Goal: Task Accomplishment & Management: Manage account settings

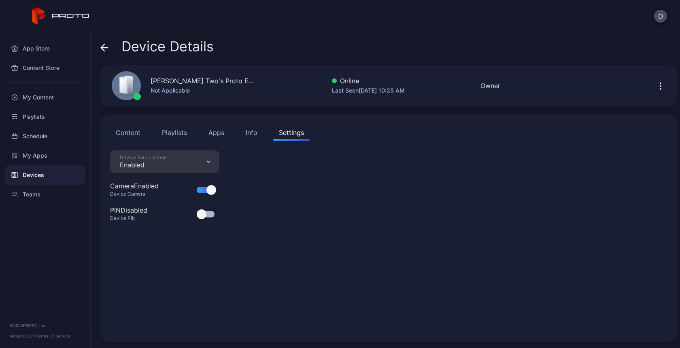
click at [656, 84] on icon "button" at bounding box center [661, 86] width 10 height 10
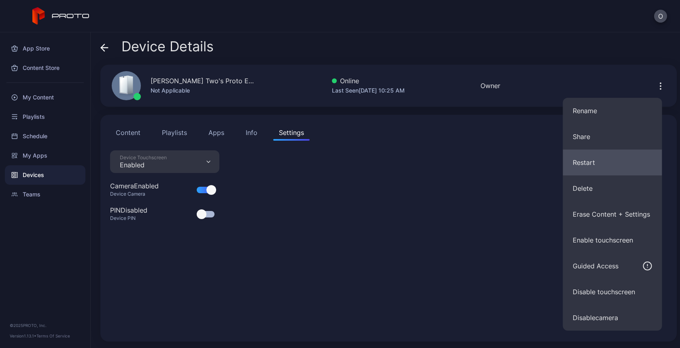
click at [624, 166] on button "Restart" at bounding box center [612, 163] width 99 height 26
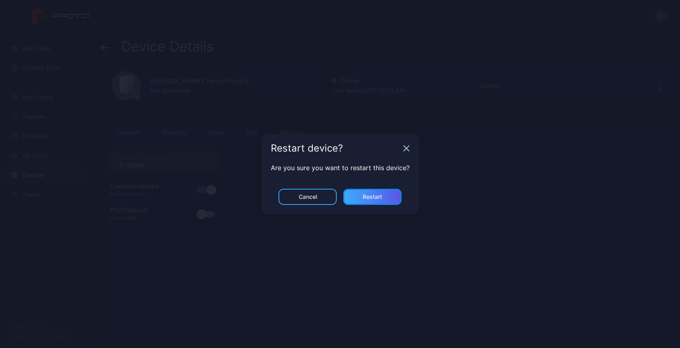
click at [355, 195] on div "Restart" at bounding box center [372, 197] width 58 height 16
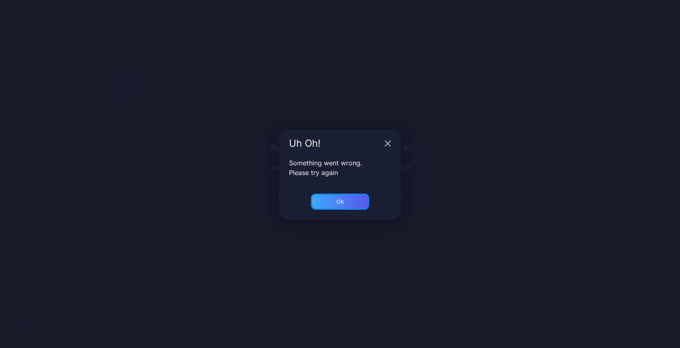
click at [337, 209] on div "Ok" at bounding box center [340, 202] width 58 height 16
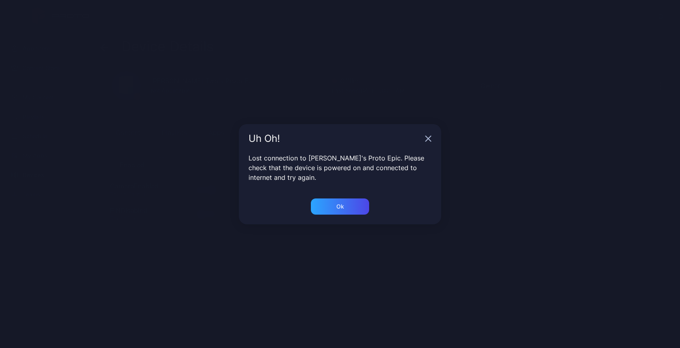
click at [426, 141] on icon "button" at bounding box center [428, 139] width 6 height 6
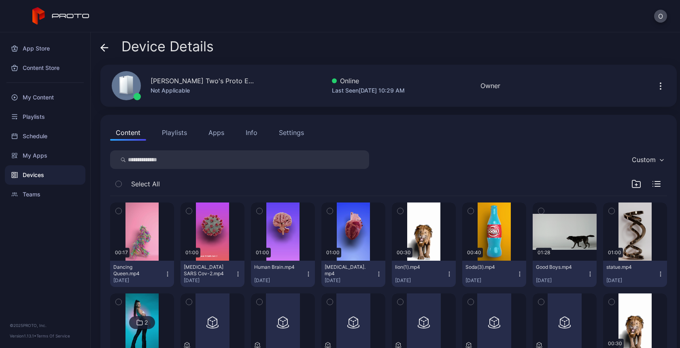
click at [660, 89] on icon "button" at bounding box center [660, 89] width 1 height 1
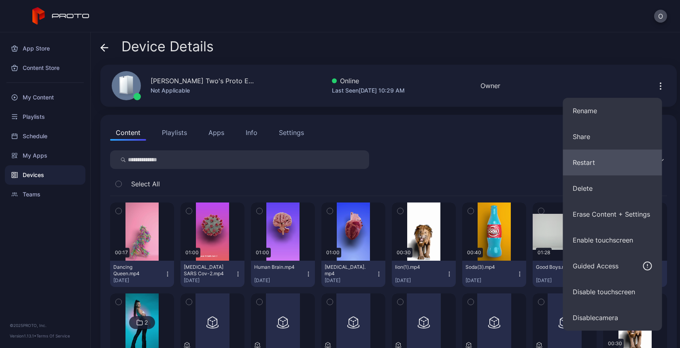
click at [602, 165] on button "Restart" at bounding box center [612, 163] width 99 height 26
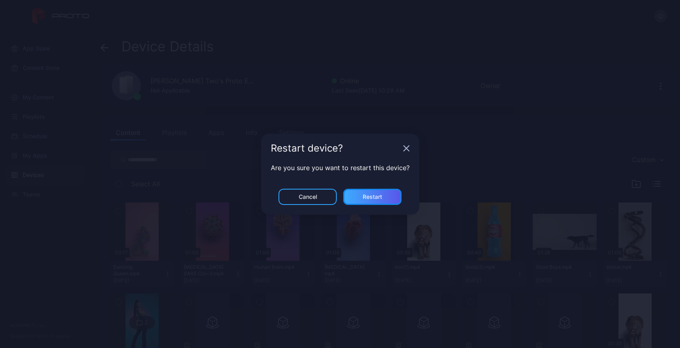
click at [381, 198] on div "Restart" at bounding box center [372, 197] width 19 height 6
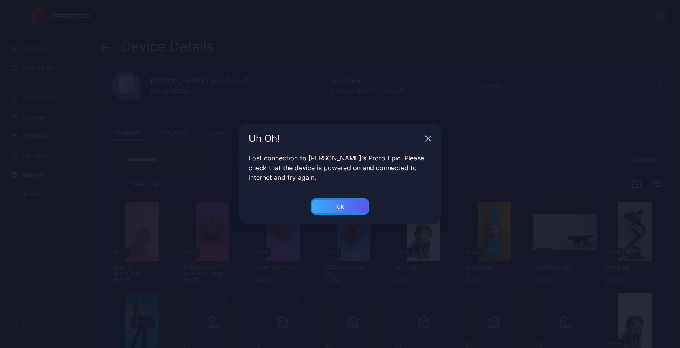
click at [331, 214] on div "Ok" at bounding box center [340, 207] width 58 height 16
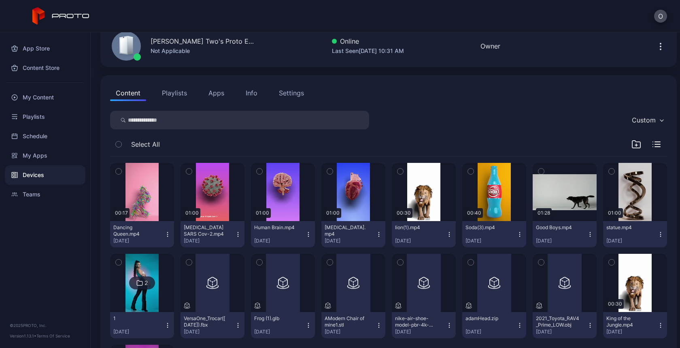
scroll to position [34, 0]
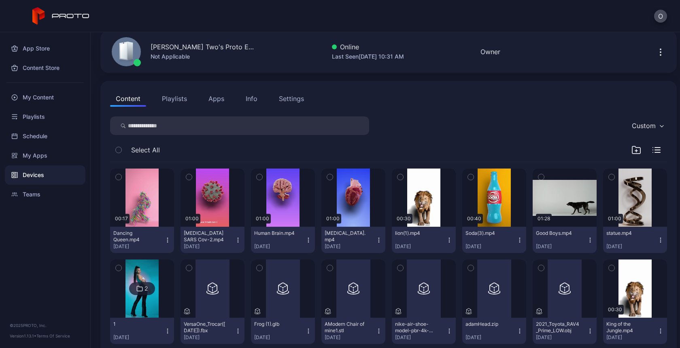
click at [287, 100] on div "Settings" at bounding box center [291, 99] width 25 height 10
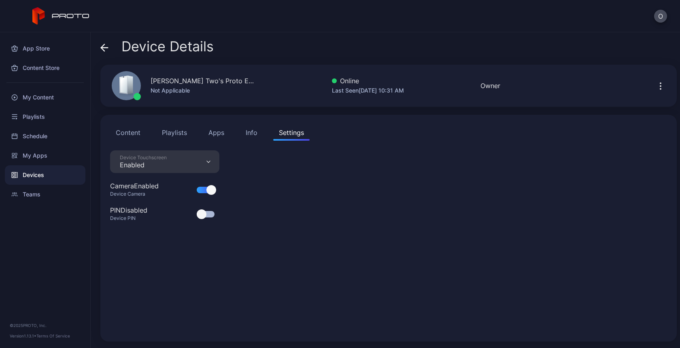
scroll to position [0, 0]
click at [25, 209] on div "App Store Content Store My Content Playlists Schedule My Apps Devices Teams © 2…" at bounding box center [45, 190] width 91 height 316
click at [25, 200] on div "Teams" at bounding box center [45, 194] width 81 height 19
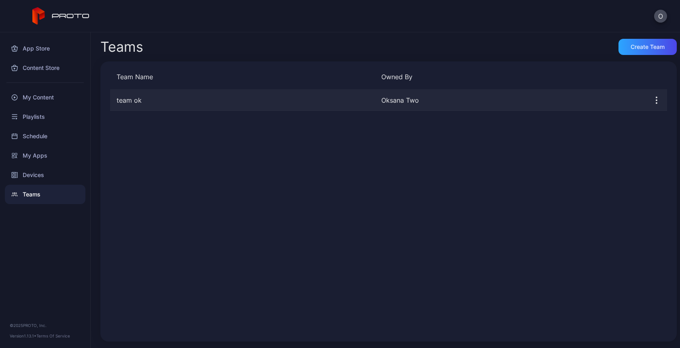
click at [427, 102] on div "Oksana Two" at bounding box center [510, 101] width 258 height 10
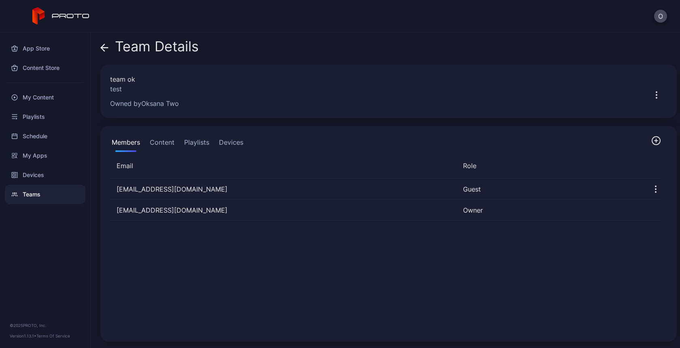
click at [651, 140] on icon "button" at bounding box center [656, 141] width 10 height 10
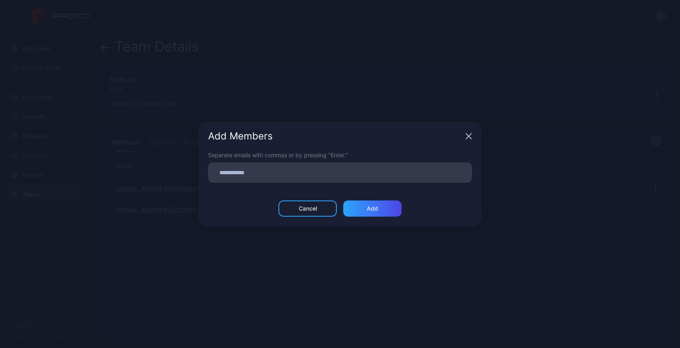
click at [279, 179] on div at bounding box center [342, 172] width 259 height 15
click at [275, 172] on input at bounding box center [340, 173] width 254 height 11
type input "******"
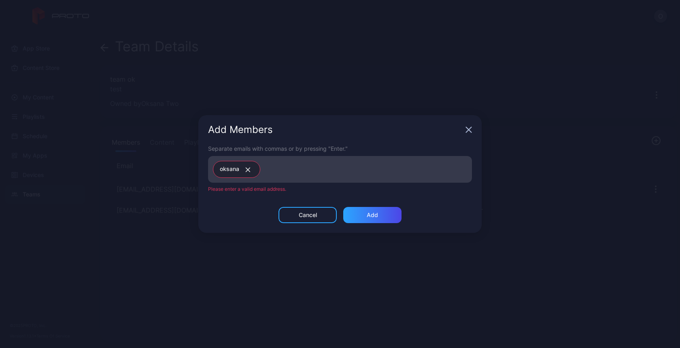
click at [248, 172] on icon "button" at bounding box center [248, 170] width 6 height 5
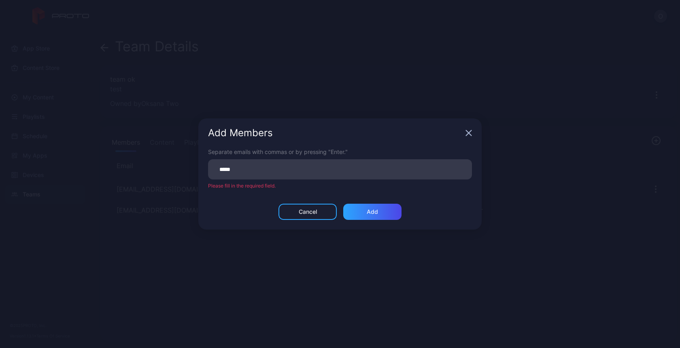
type input "******"
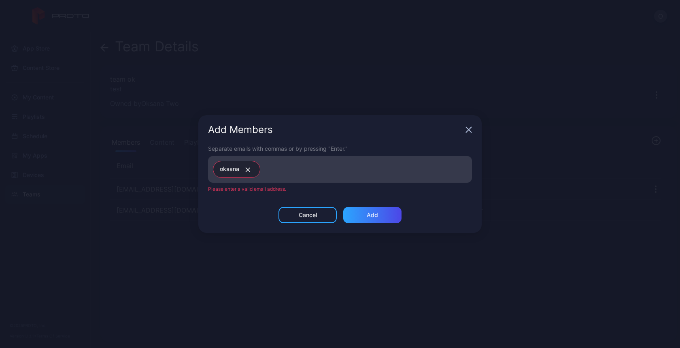
click at [248, 170] on icon "button" at bounding box center [248, 170] width 6 height 5
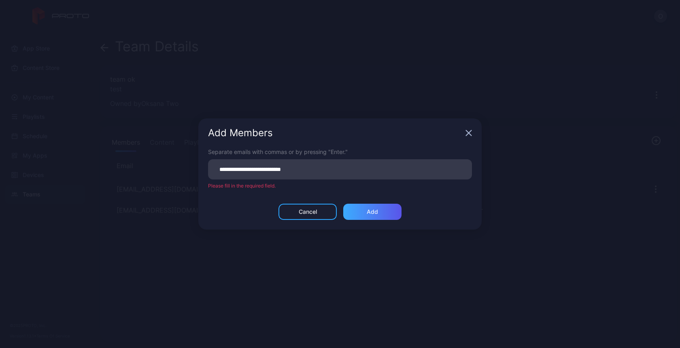
type input "**********"
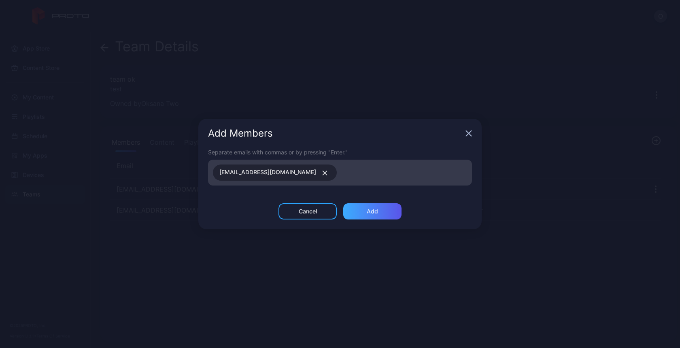
click at [383, 214] on div "Add" at bounding box center [372, 212] width 58 height 16
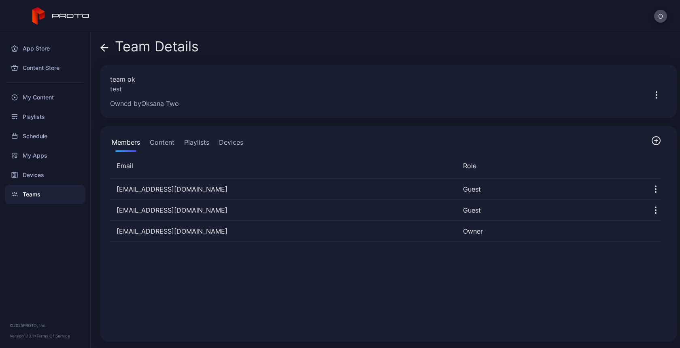
click at [161, 145] on button "Content" at bounding box center [162, 144] width 28 height 16
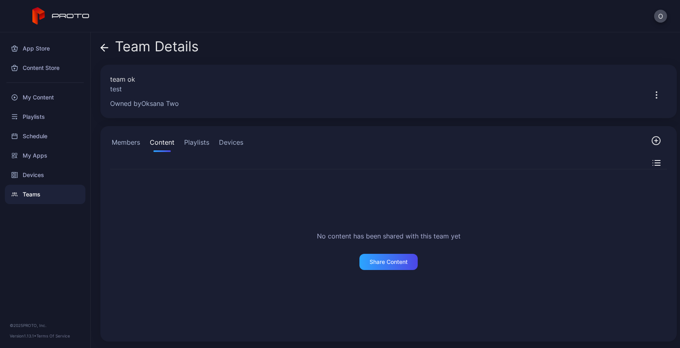
click at [234, 144] on button "Devices" at bounding box center [231, 144] width 28 height 16
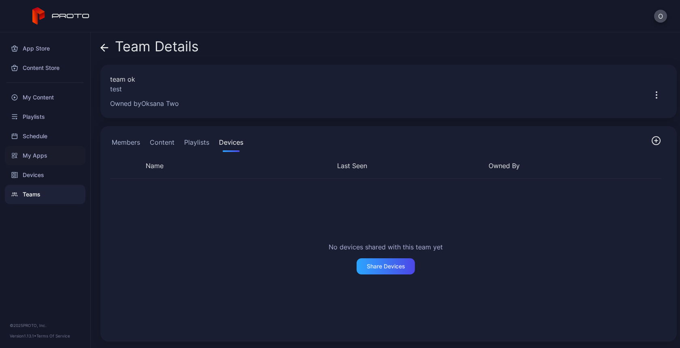
click at [38, 158] on div "My Apps" at bounding box center [45, 155] width 81 height 19
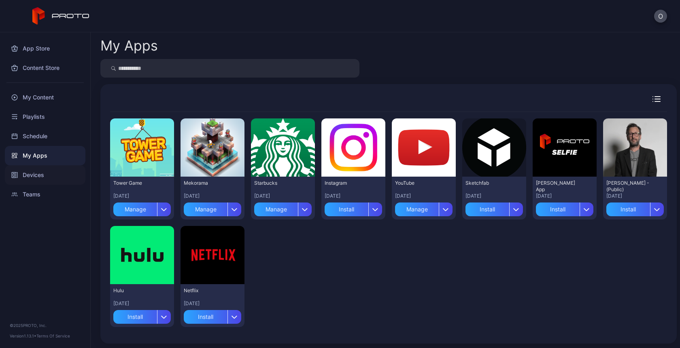
click at [34, 177] on div "Devices" at bounding box center [45, 175] width 81 height 19
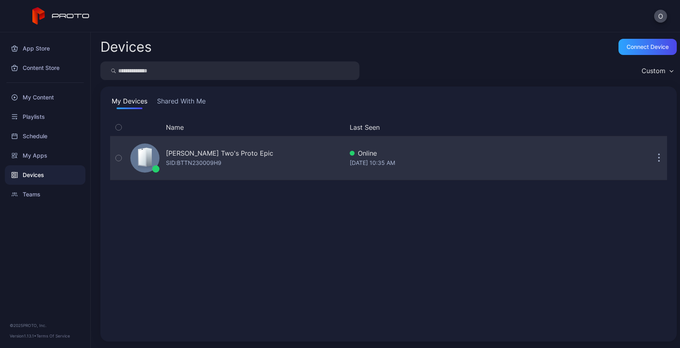
click at [163, 157] on div "Oksana Two's Proto Epic SID: BTTN230009H9" at bounding box center [235, 158] width 216 height 40
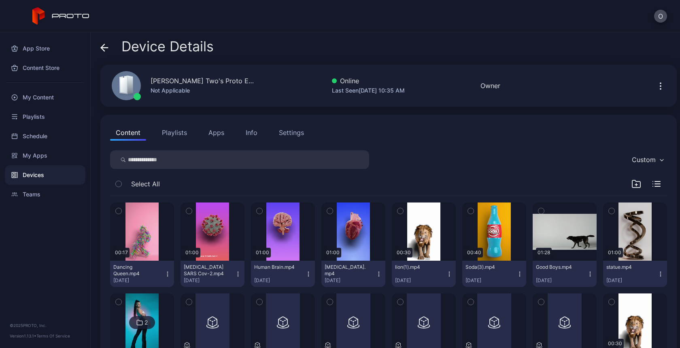
click at [292, 129] on div "Settings" at bounding box center [291, 133] width 25 height 10
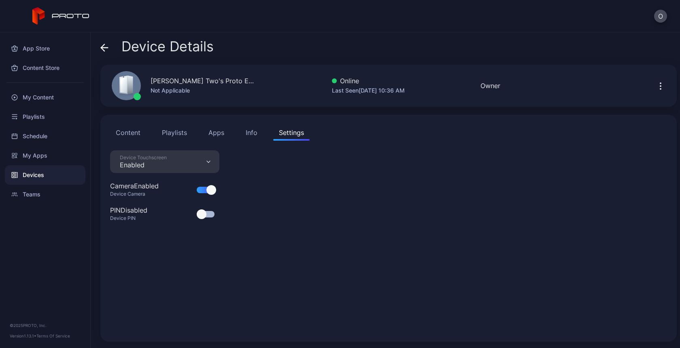
click at [203, 190] on div at bounding box center [206, 190] width 18 height 6
click at [203, 190] on div at bounding box center [202, 190] width 10 height 10
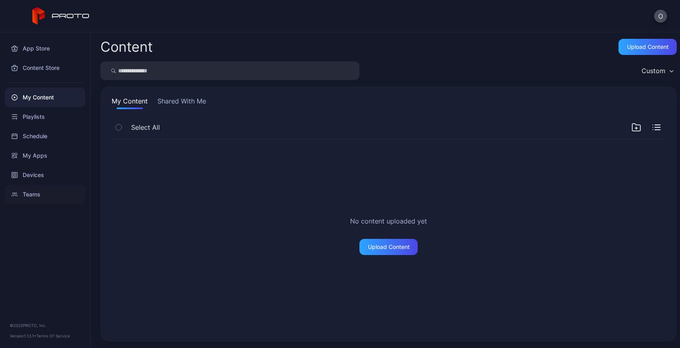
click at [35, 190] on div "Teams" at bounding box center [45, 194] width 81 height 19
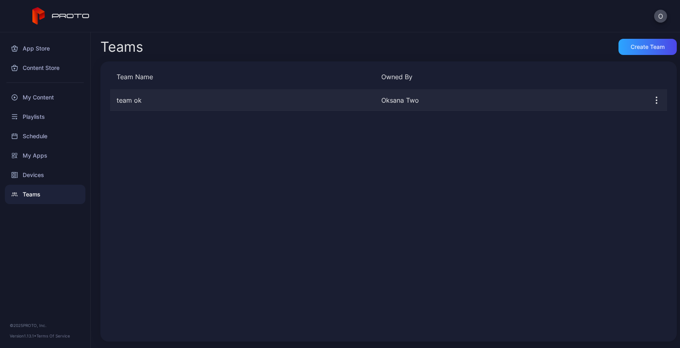
click at [336, 100] on div "team ok" at bounding box center [242, 101] width 265 height 10
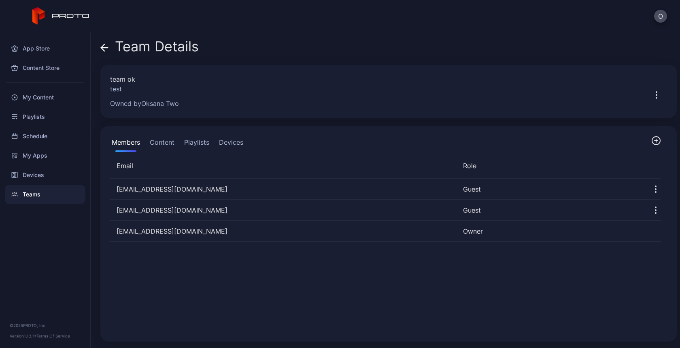
click at [240, 142] on button "Devices" at bounding box center [231, 144] width 28 height 16
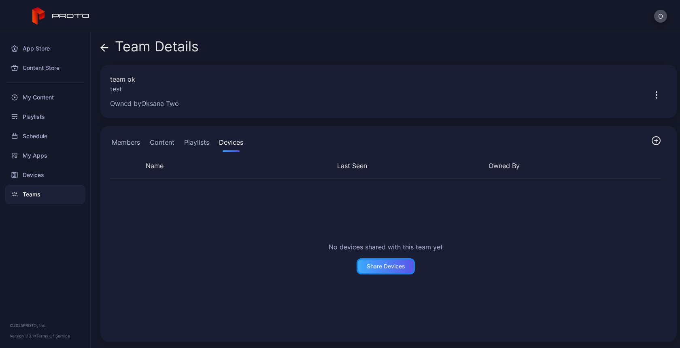
click at [382, 271] on div "Share Devices" at bounding box center [386, 267] width 58 height 16
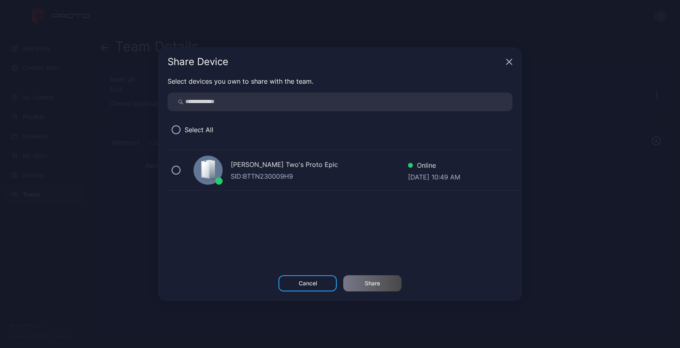
click at [258, 172] on div "SID: BTTN230009H9" at bounding box center [319, 177] width 177 height 10
click at [378, 278] on div "Share" at bounding box center [372, 284] width 58 height 16
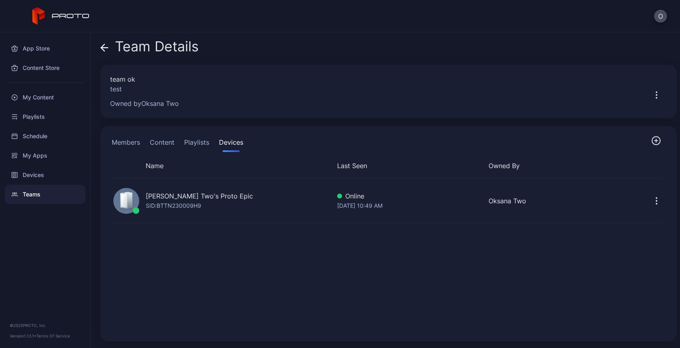
click at [124, 141] on button "Members" at bounding box center [126, 144] width 32 height 16
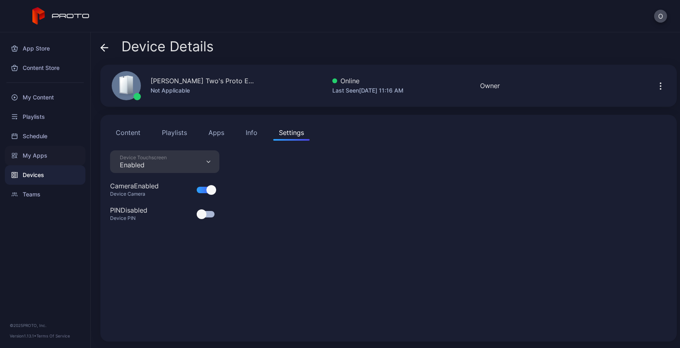
click at [35, 159] on div "My Apps" at bounding box center [45, 155] width 81 height 19
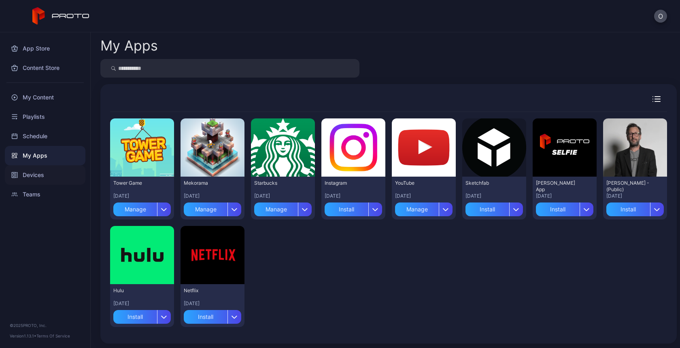
click at [31, 175] on div "Devices" at bounding box center [45, 175] width 81 height 19
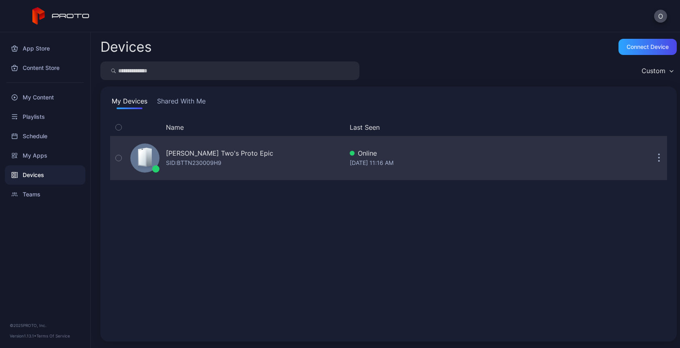
click at [199, 151] on div "[PERSON_NAME] Two's Proto Epic" at bounding box center [219, 154] width 107 height 10
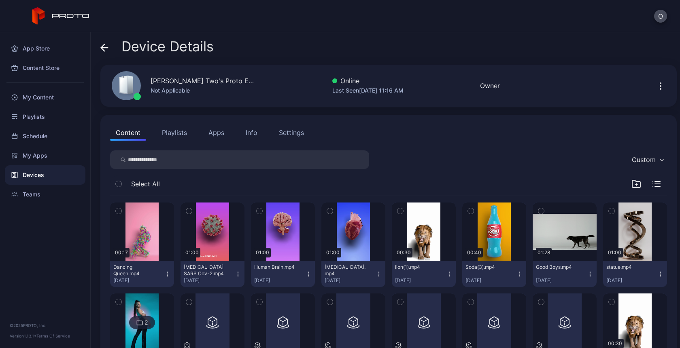
click at [174, 135] on button "Playlists" at bounding box center [174, 133] width 36 height 16
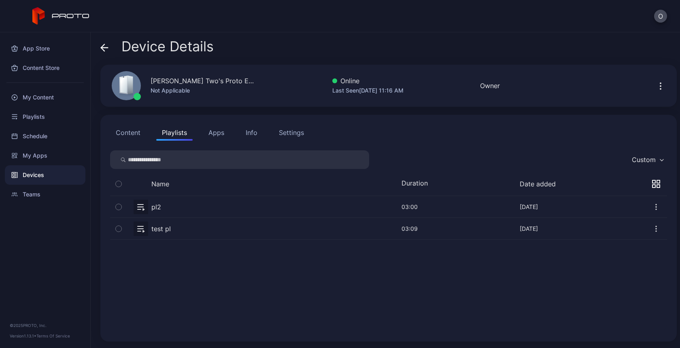
click at [652, 182] on icon "button" at bounding box center [653, 181] width 3 height 3
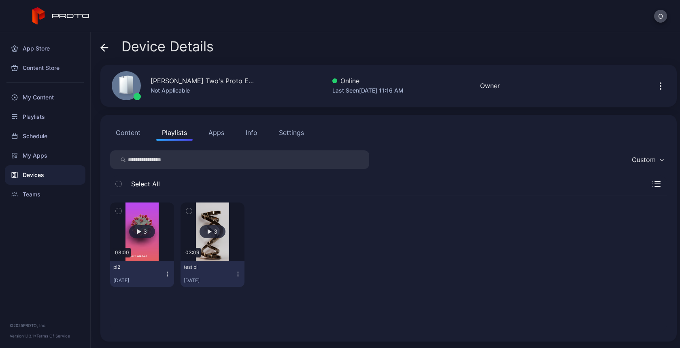
click at [127, 130] on button "Content" at bounding box center [128, 133] width 36 height 16
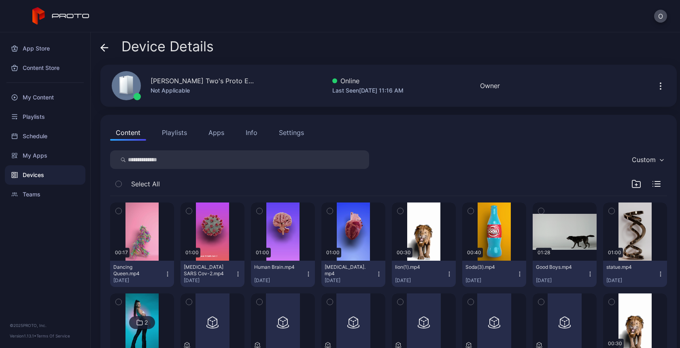
click at [178, 135] on button "Playlists" at bounding box center [174, 133] width 36 height 16
click at [177, 137] on button "Playlists" at bounding box center [174, 133] width 36 height 16
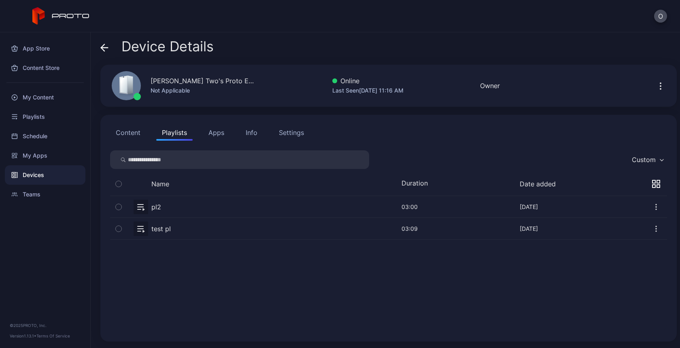
click at [132, 137] on button "Content" at bounding box center [128, 133] width 36 height 16
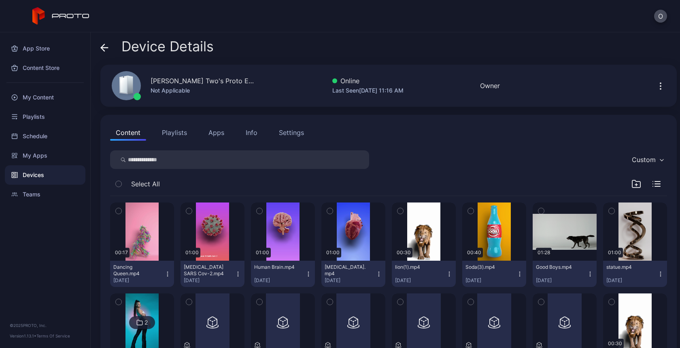
click at [224, 127] on button "Apps" at bounding box center [216, 133] width 27 height 16
click at [185, 131] on button "Playlists" at bounding box center [174, 133] width 36 height 16
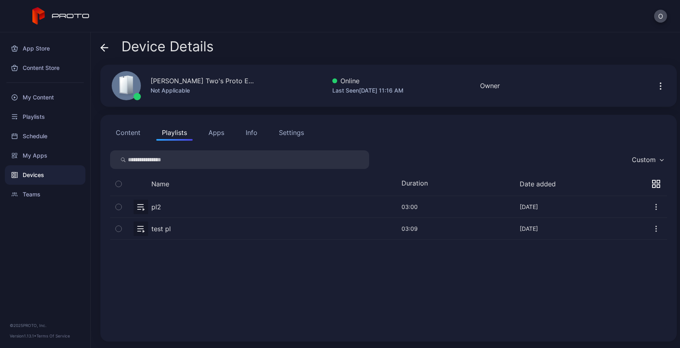
click at [657, 185] on icon "button" at bounding box center [658, 186] width 3 height 3
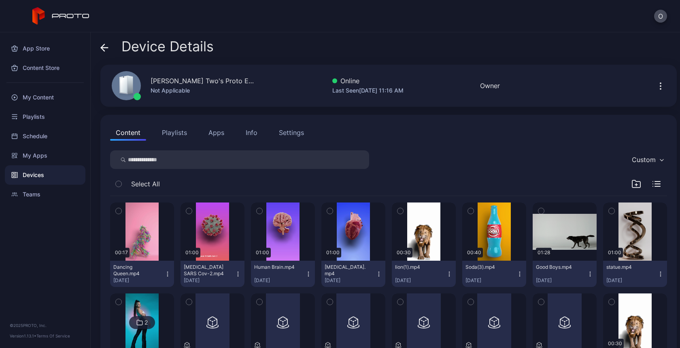
click at [156, 131] on button "Playlists" at bounding box center [174, 133] width 36 height 16
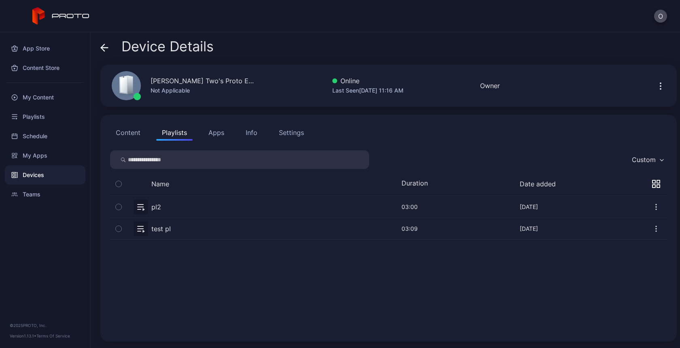
click at [211, 127] on button "Apps" at bounding box center [216, 133] width 27 height 16
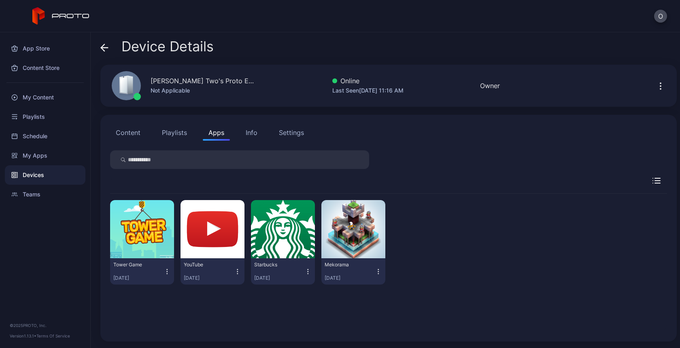
click at [120, 127] on button "Content" at bounding box center [128, 133] width 36 height 16
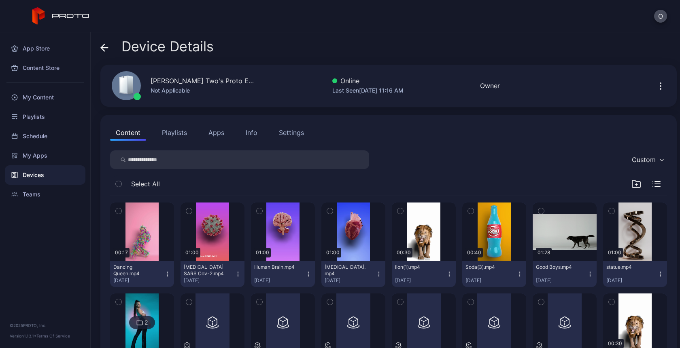
click at [655, 182] on icon "button" at bounding box center [657, 182] width 5 height 0
click at [174, 134] on button "Playlists" at bounding box center [174, 133] width 36 height 16
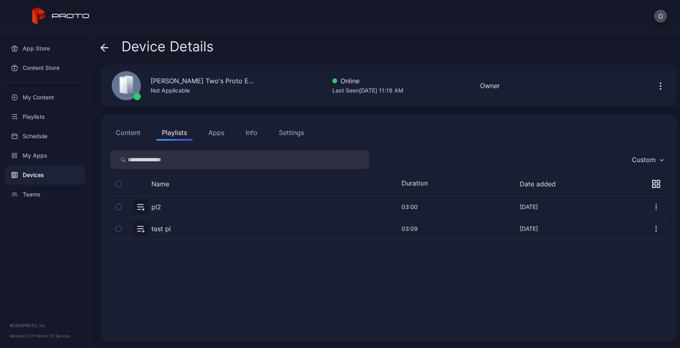
click at [212, 132] on button "Apps" at bounding box center [216, 133] width 27 height 16
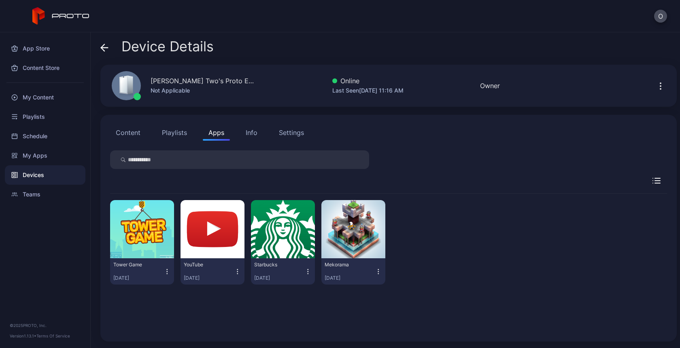
click at [170, 131] on button "Playlists" at bounding box center [174, 133] width 36 height 16
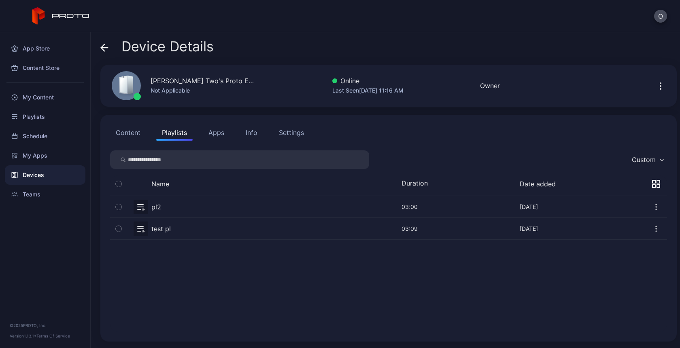
click at [647, 179] on div "Name Duration Date added" at bounding box center [388, 186] width 557 height 21
click at [657, 185] on icon "button" at bounding box center [658, 186] width 3 height 3
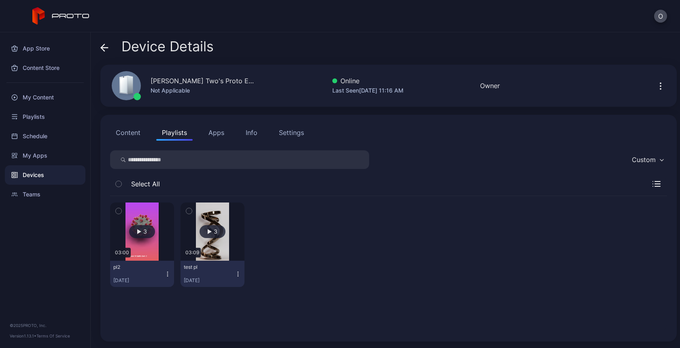
click at [652, 186] on icon "button" at bounding box center [656, 184] width 8 height 6
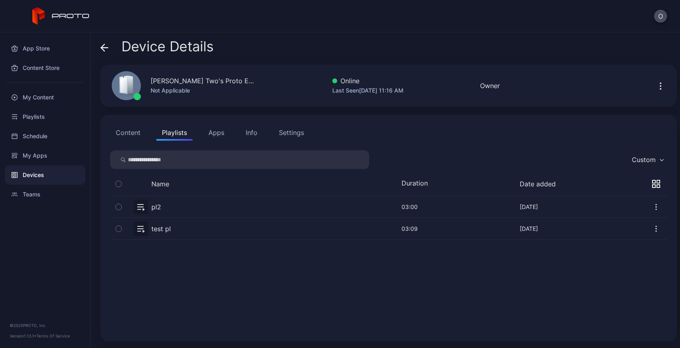
click at [652, 186] on icon "button" at bounding box center [653, 186] width 3 height 3
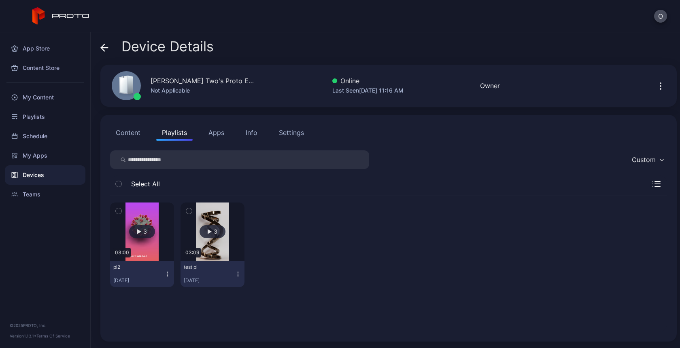
click at [127, 130] on button "Content" at bounding box center [128, 133] width 36 height 16
